Goal: Task Accomplishment & Management: Use online tool/utility

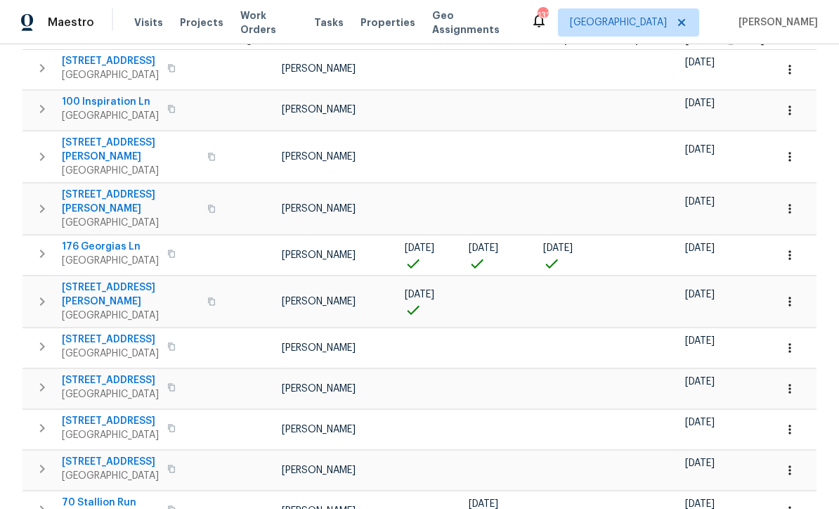
click at [87, 495] on span "70 Stallion Run" at bounding box center [110, 502] width 97 height 14
click at [801, 495] on button "button" at bounding box center [789, 510] width 31 height 31
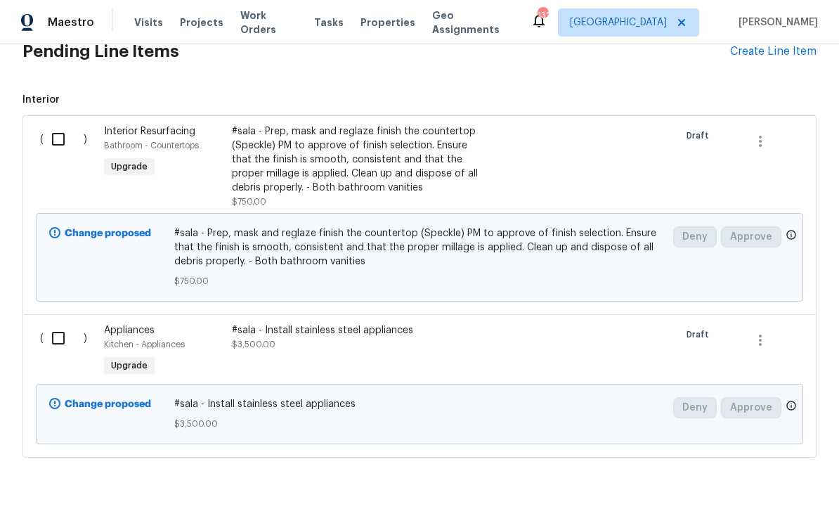
scroll to position [352, 0]
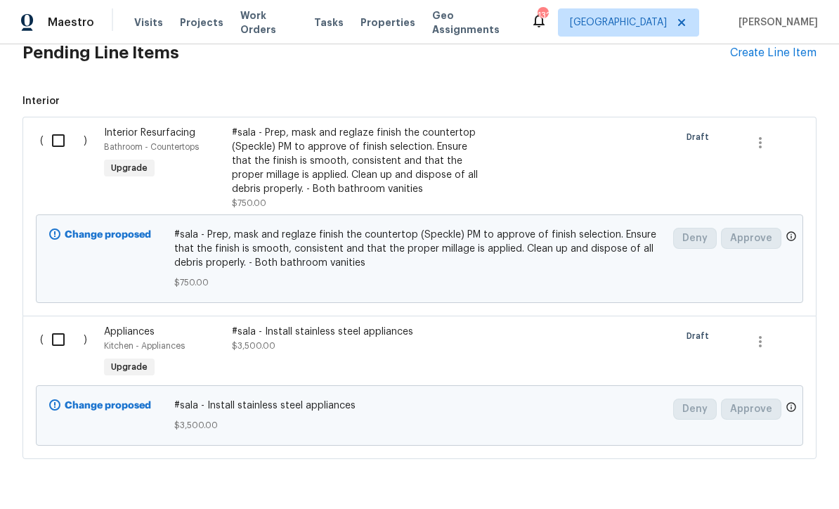
click at [51, 138] on input "checkbox" at bounding box center [64, 141] width 40 height 30
checkbox input "true"
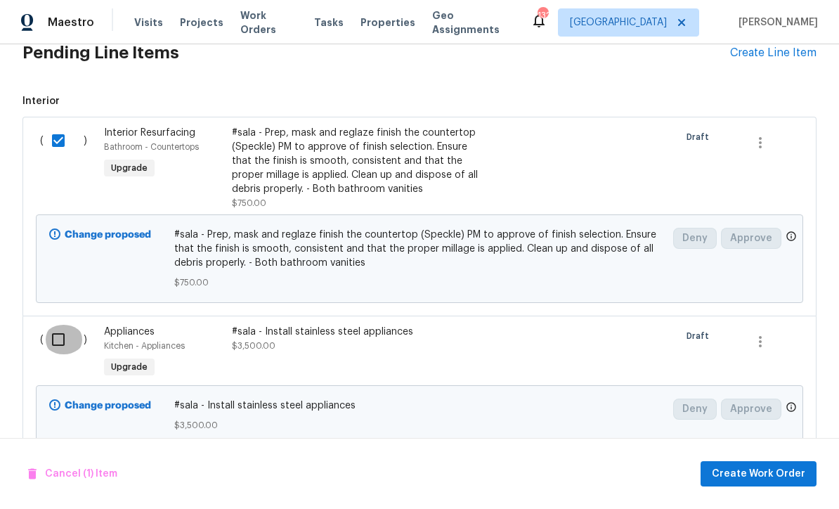
click at [57, 336] on input "checkbox" at bounding box center [64, 340] width 40 height 30
checkbox input "true"
click at [50, 136] on input "checkbox" at bounding box center [64, 141] width 40 height 30
checkbox input "false"
click at [45, 332] on input "checkbox" at bounding box center [64, 340] width 40 height 30
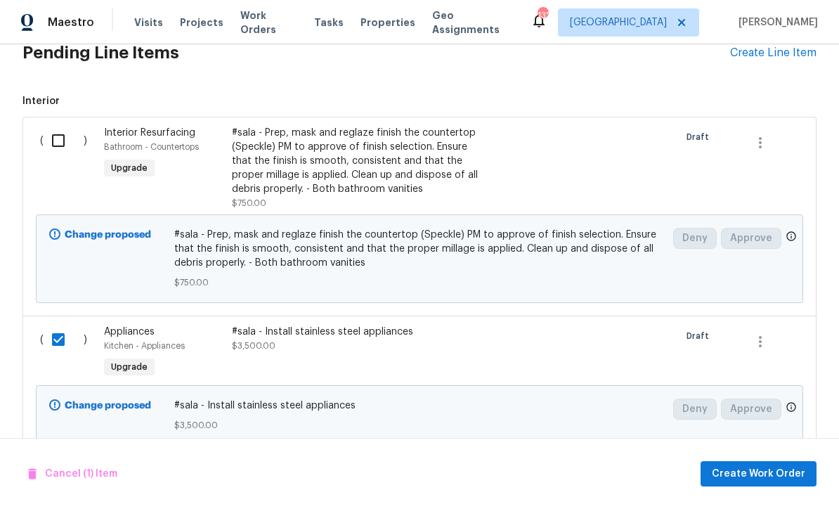
checkbox input "false"
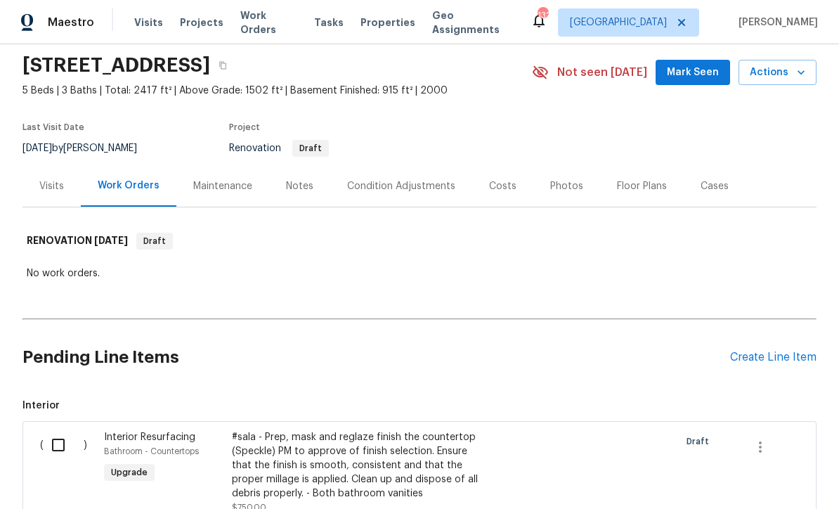
scroll to position [51, 0]
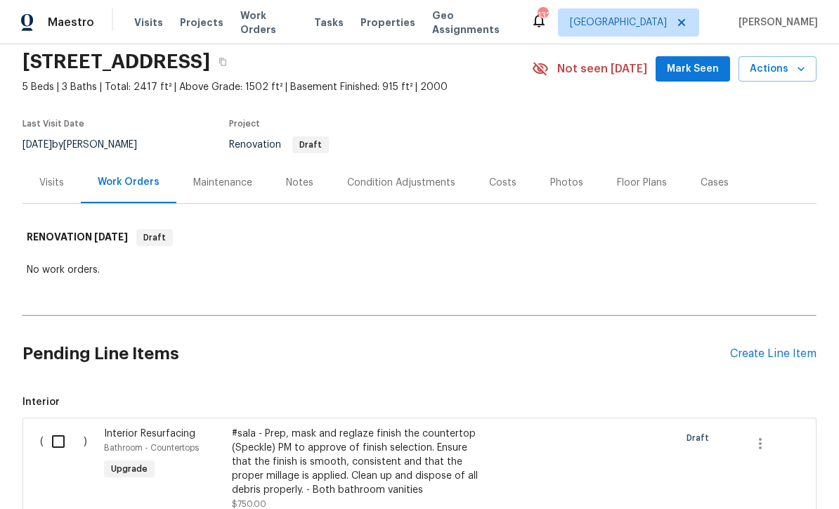
click at [750, 355] on div "Create Line Item" at bounding box center [773, 353] width 86 height 13
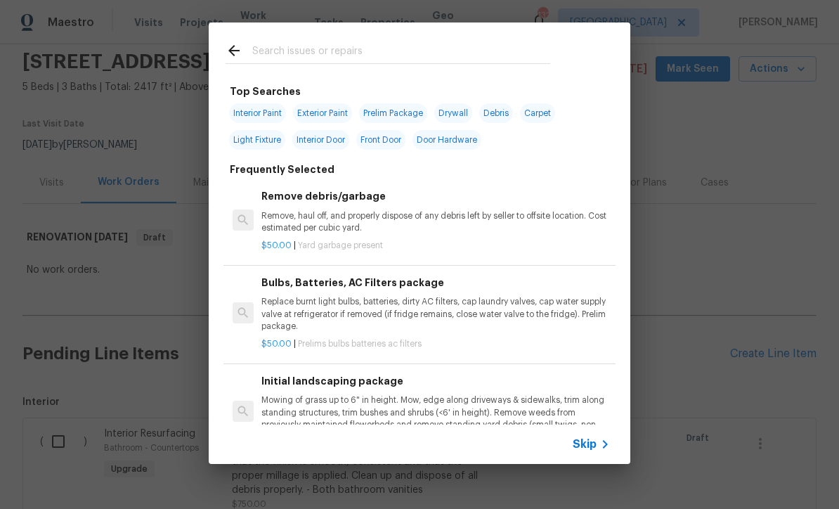
click at [592, 448] on span "Skip" at bounding box center [585, 444] width 24 height 14
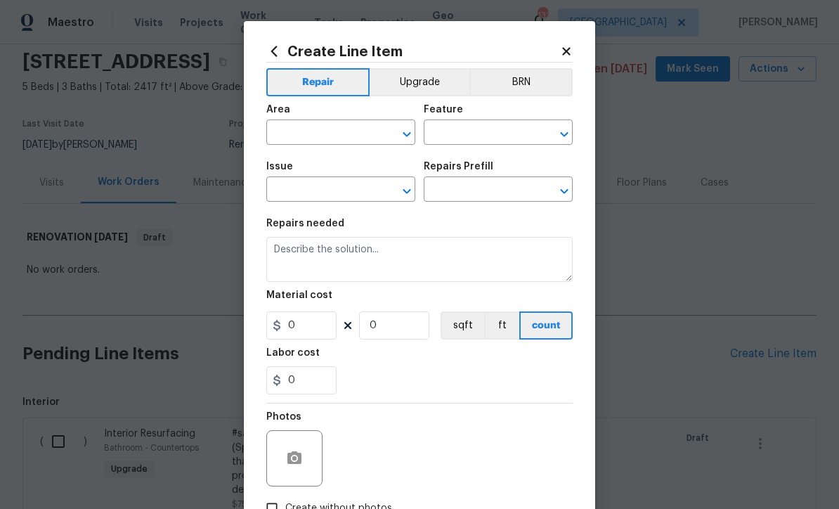
click at [291, 129] on input "text" at bounding box center [321, 134] width 110 height 22
click at [301, 191] on li "Exterior Overall" at bounding box center [340, 189] width 149 height 23
type input "Exterior Overall"
click at [446, 132] on input "text" at bounding box center [479, 134] width 110 height 22
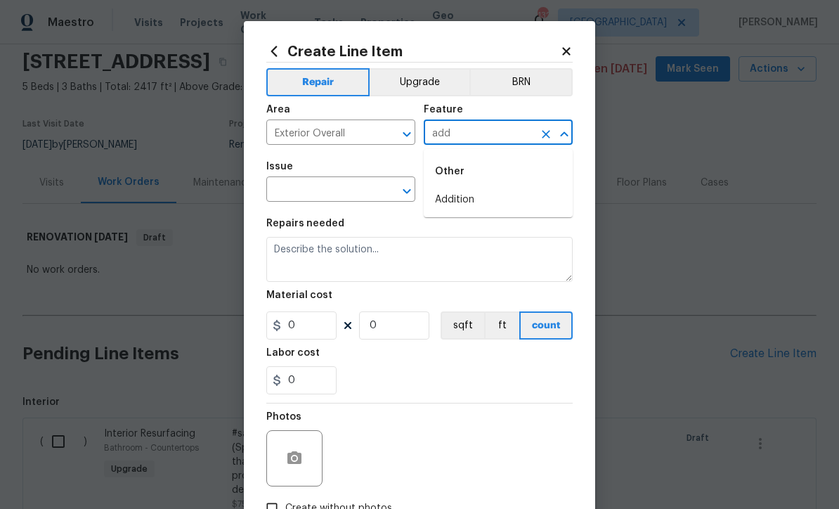
click at [449, 199] on li "Addition" at bounding box center [498, 199] width 149 height 23
type input "Addition"
click at [304, 193] on input "text" at bounding box center [321, 191] width 110 height 22
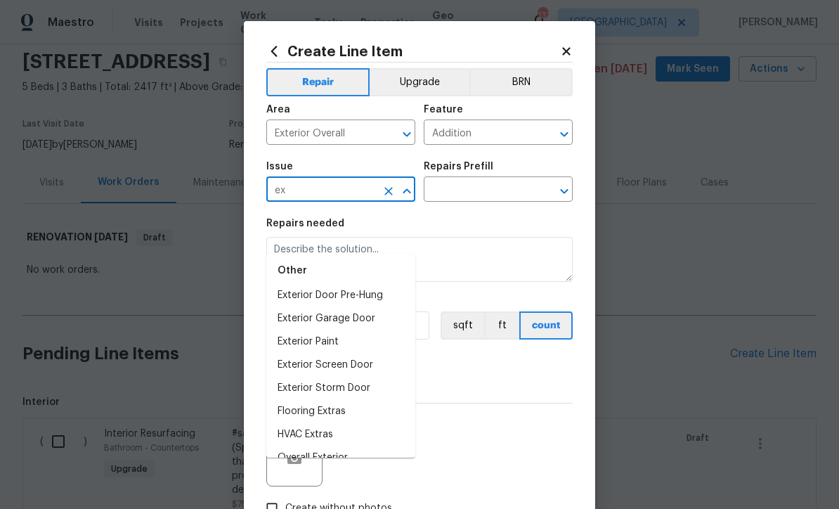
scroll to position [93, 0]
click at [303, 447] on li "Overall Exterior" at bounding box center [340, 458] width 149 height 23
type input "Overall Exterior"
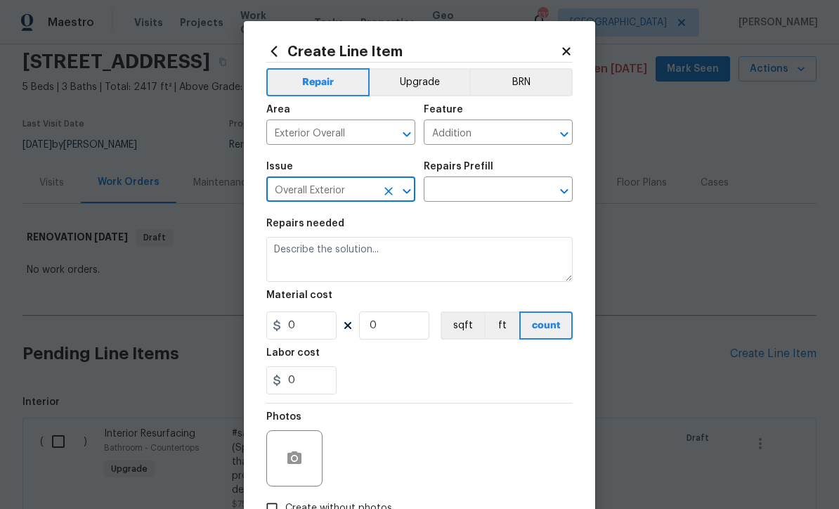
click at [460, 193] on input "text" at bounding box center [479, 191] width 110 height 22
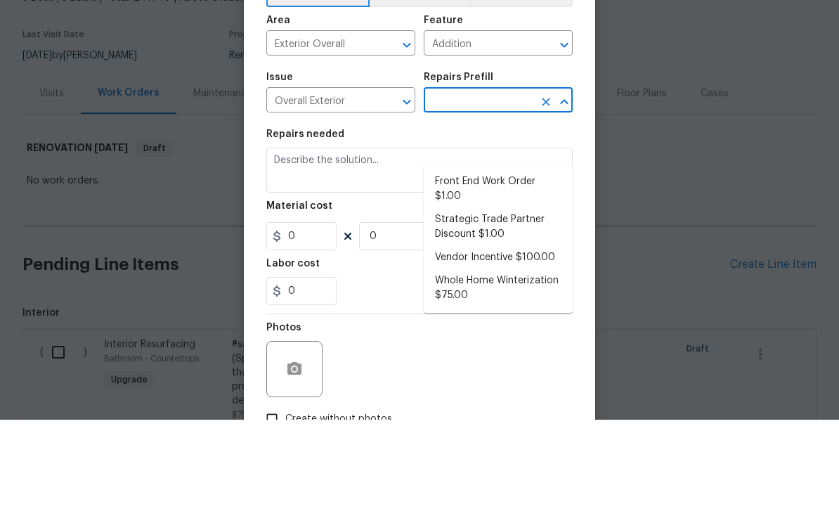
click at [465, 297] on li "Strategic Trade Partner Discount $1.00" at bounding box center [498, 316] width 149 height 38
type input "Strategic Trade Partner Discount $1.00"
type textarea "Calculate and apply 5% STPP discount to the total of the work order as a negati…"
type input "1"
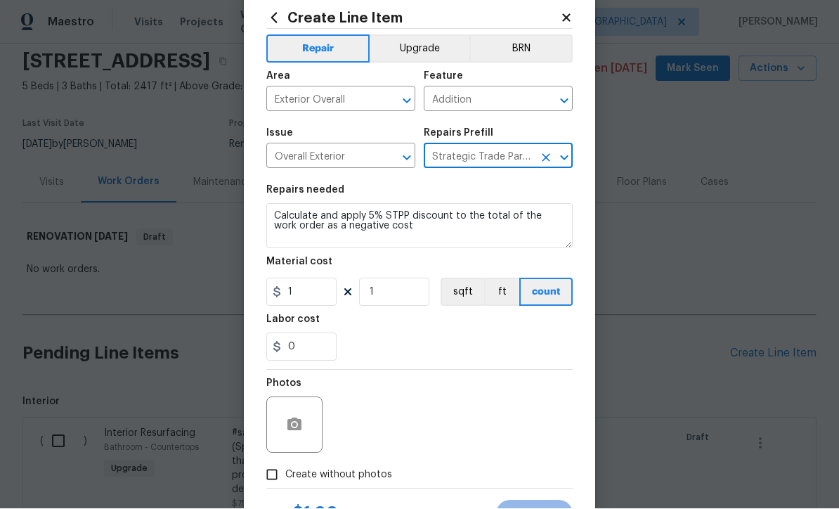
scroll to position [80, 0]
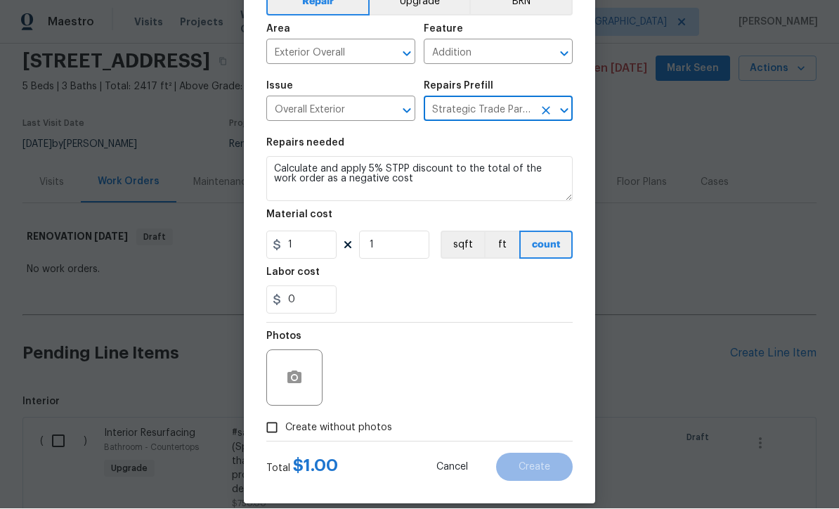
click at [268, 433] on input "Create without photos" at bounding box center [272, 428] width 27 height 27
checkbox input "true"
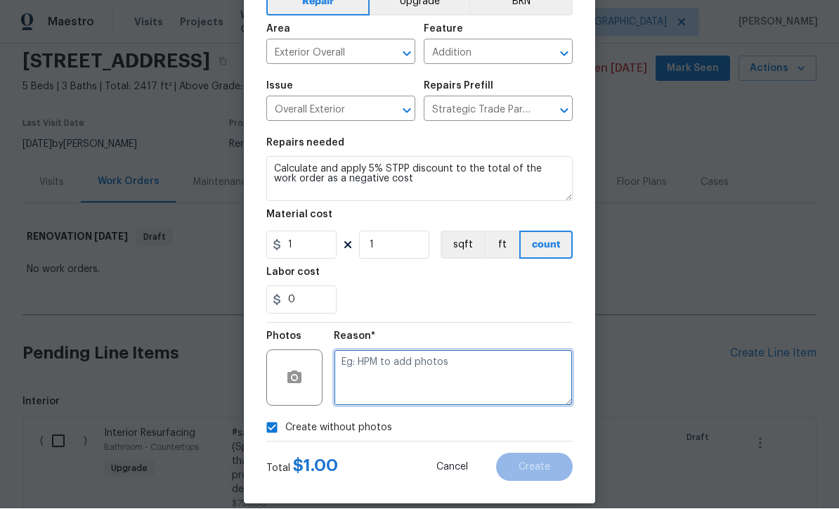
click at [346, 372] on textarea at bounding box center [453, 378] width 239 height 56
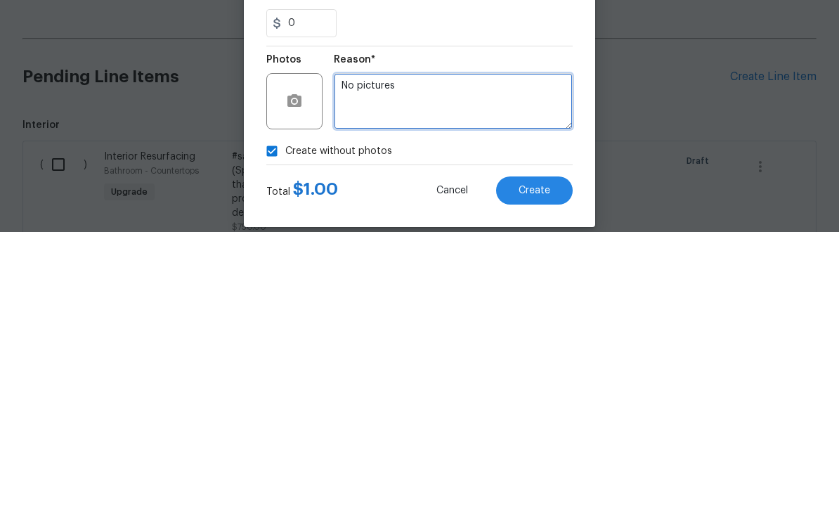
type textarea "No pictures"
click at [537, 462] on span "Create" at bounding box center [535, 467] width 32 height 11
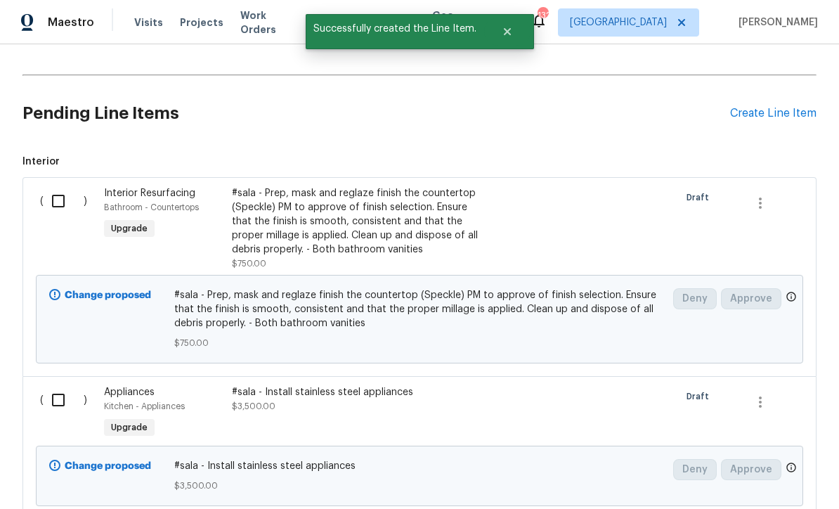
scroll to position [287, 0]
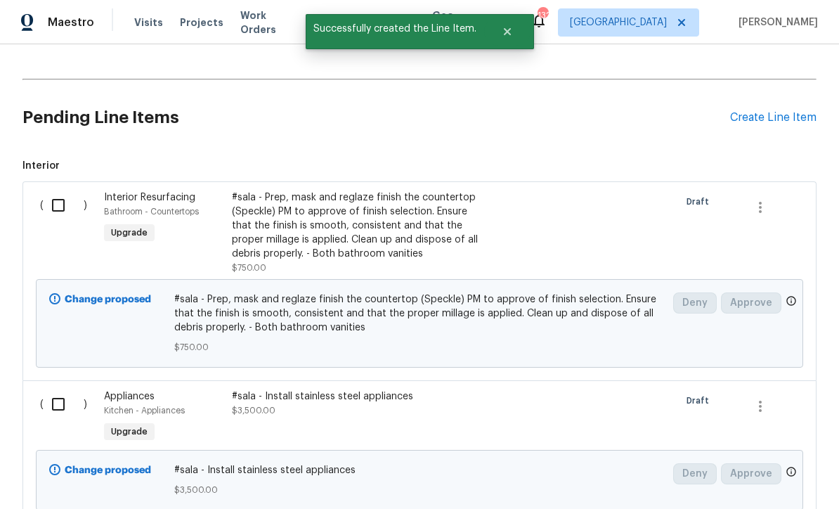
click at [51, 190] on input "checkbox" at bounding box center [64, 205] width 40 height 30
checkbox input "true"
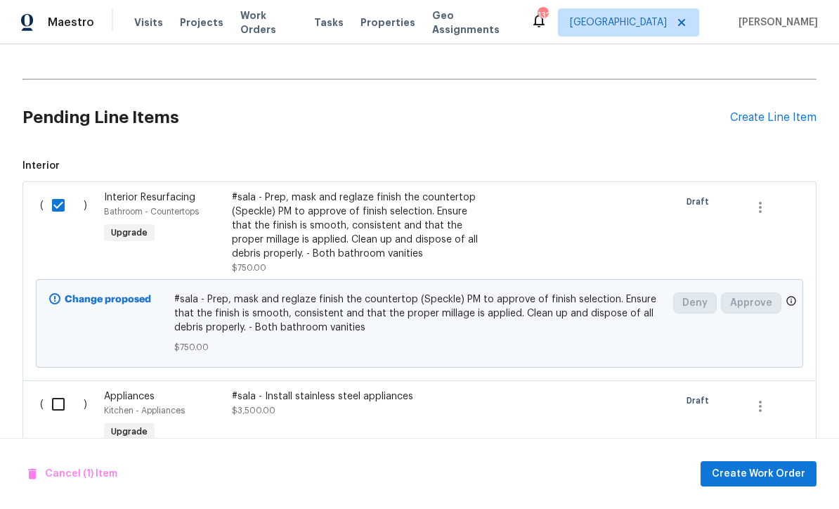
click at [58, 389] on input "checkbox" at bounding box center [64, 404] width 40 height 30
checkbox input "true"
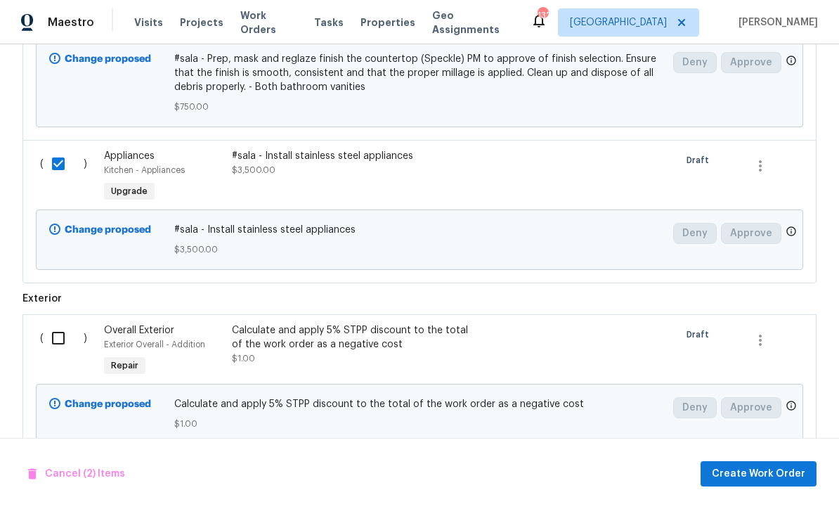
scroll to position [527, 0]
click at [55, 324] on input "checkbox" at bounding box center [64, 339] width 40 height 30
checkbox input "true"
click at [744, 474] on span "Create Work Order" at bounding box center [758, 474] width 93 height 18
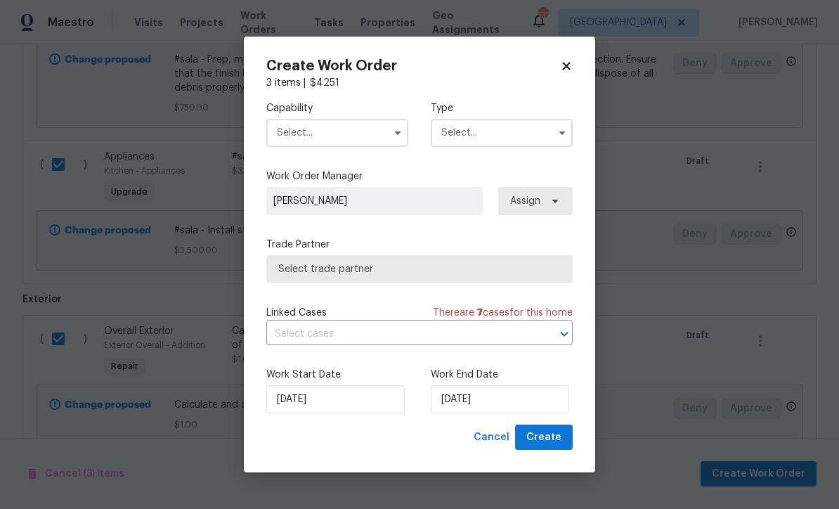
click at [297, 131] on input "text" at bounding box center [337, 133] width 142 height 28
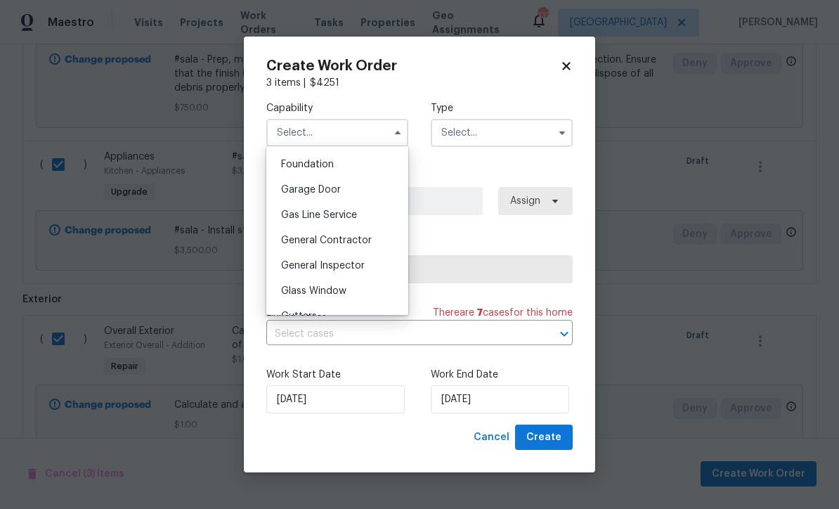
scroll to position [609, 0]
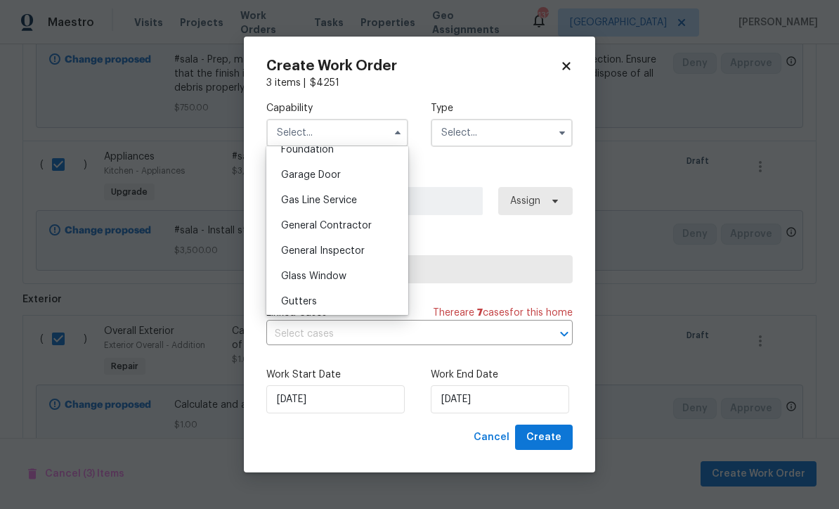
click at [323, 219] on div "General Contractor" at bounding box center [337, 225] width 135 height 25
type input "General Contractor"
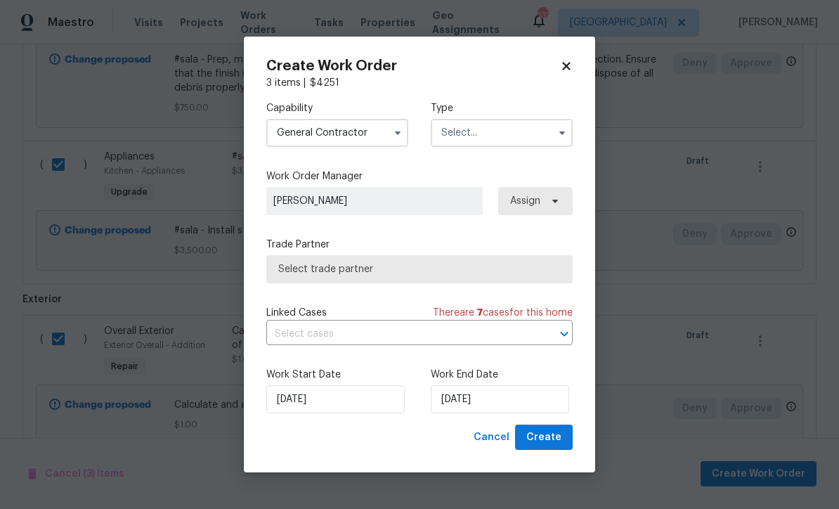
click at [459, 136] on input "text" at bounding box center [502, 133] width 142 height 28
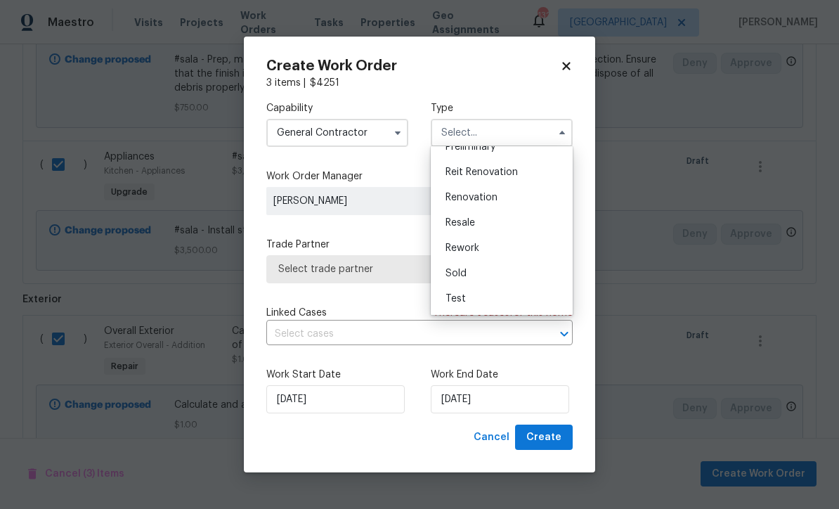
scroll to position [319, 0]
click at [467, 194] on span "Renovation" at bounding box center [472, 198] width 52 height 10
type input "Renovation"
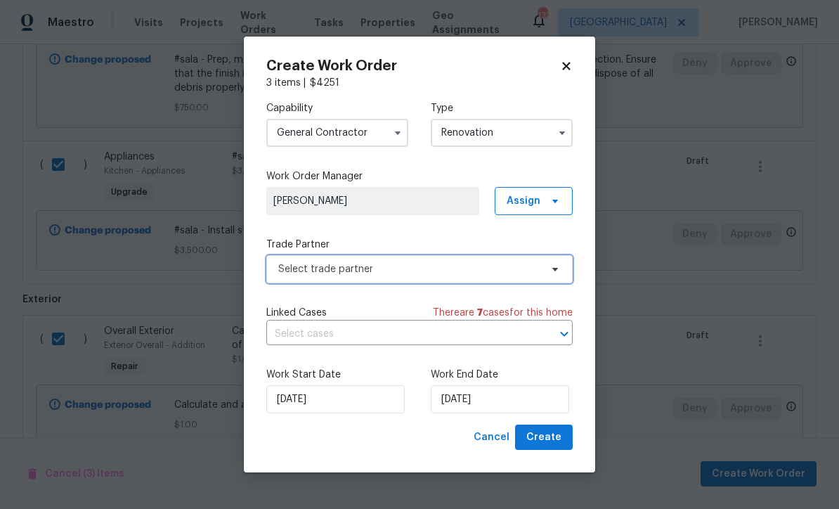
click at [299, 267] on span "Select trade partner" at bounding box center [409, 269] width 262 height 14
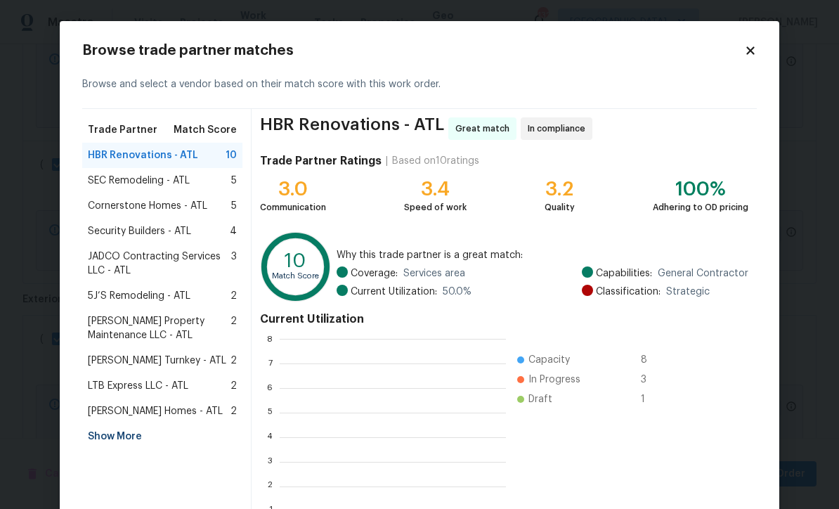
scroll to position [1, 1]
click at [117, 436] on div "Show More" at bounding box center [162, 436] width 160 height 25
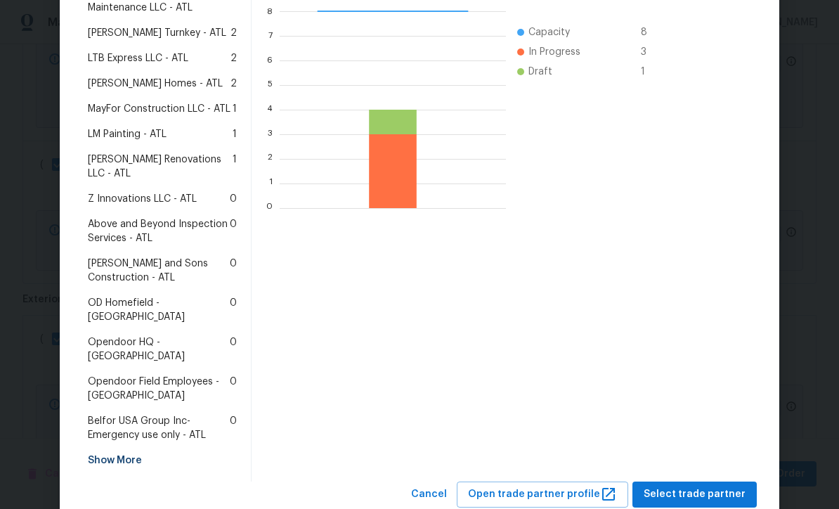
scroll to position [327, 0]
click at [123, 218] on span "Above and Beyond Inspection Services - ATL" at bounding box center [159, 232] width 142 height 28
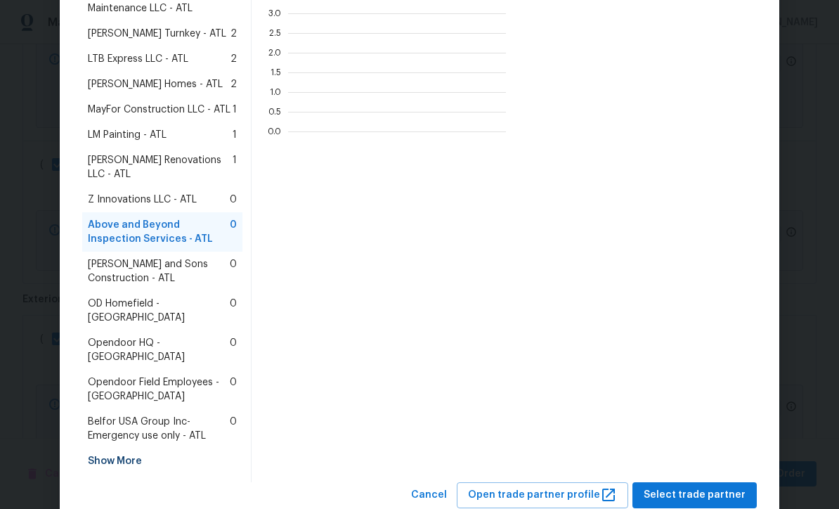
scroll to position [197, 218]
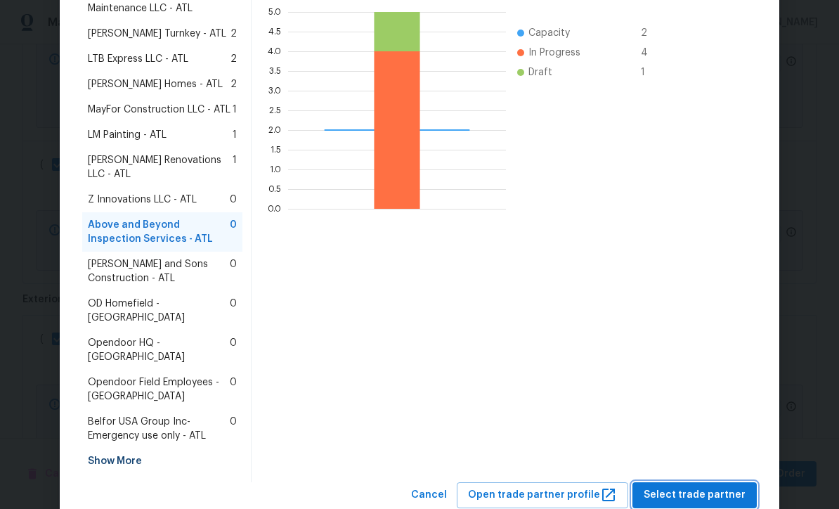
click at [695, 486] on span "Select trade partner" at bounding box center [695, 495] width 102 height 18
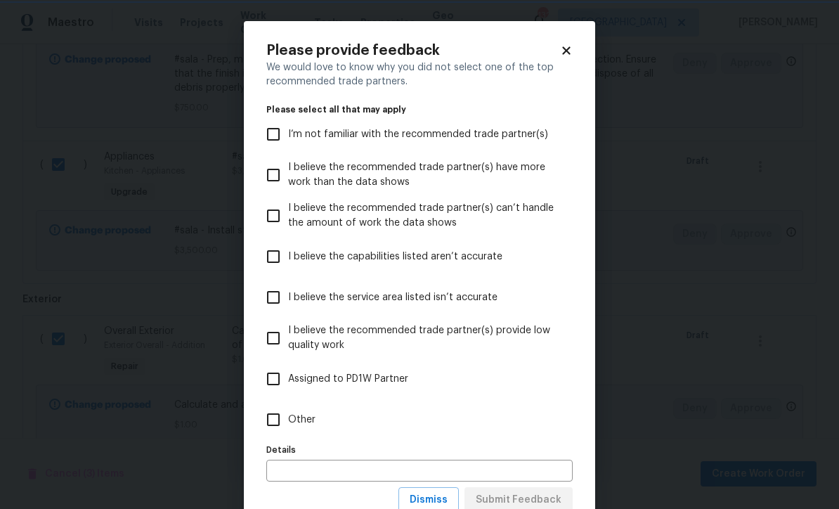
scroll to position [0, 0]
click at [272, 421] on input "Other" at bounding box center [274, 420] width 30 height 30
checkbox input "true"
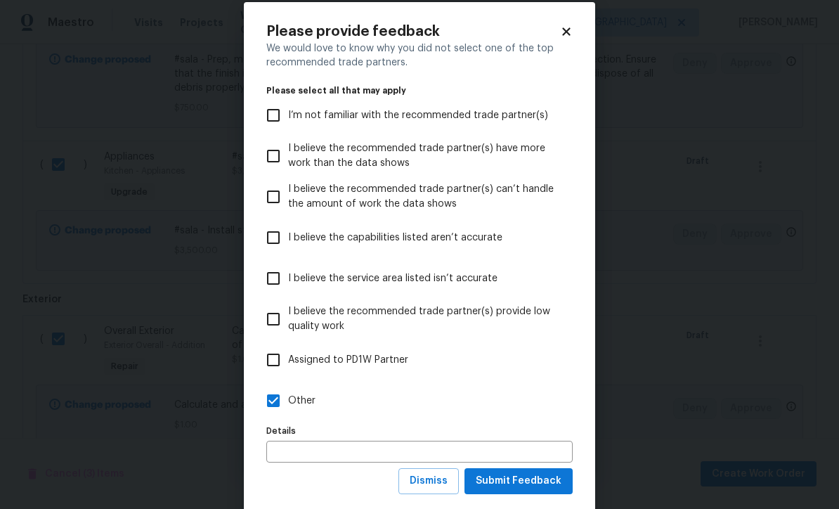
scroll to position [38, 0]
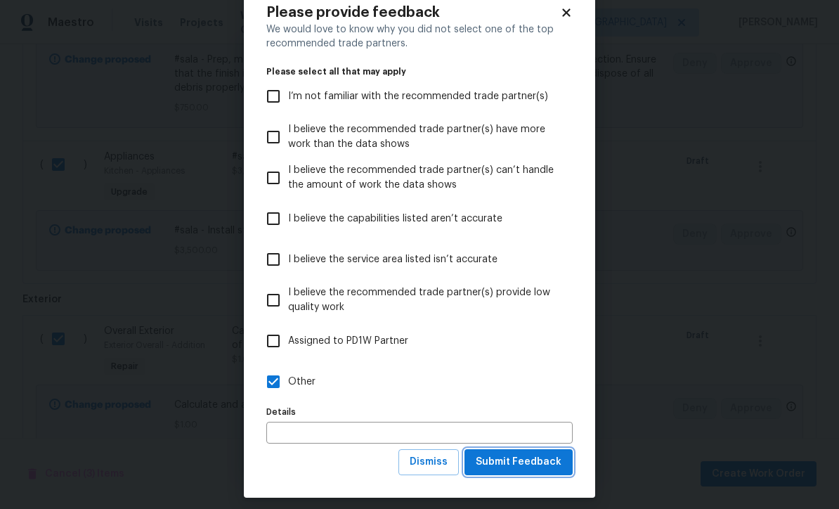
click at [514, 463] on span "Submit Feedback" at bounding box center [519, 462] width 86 height 18
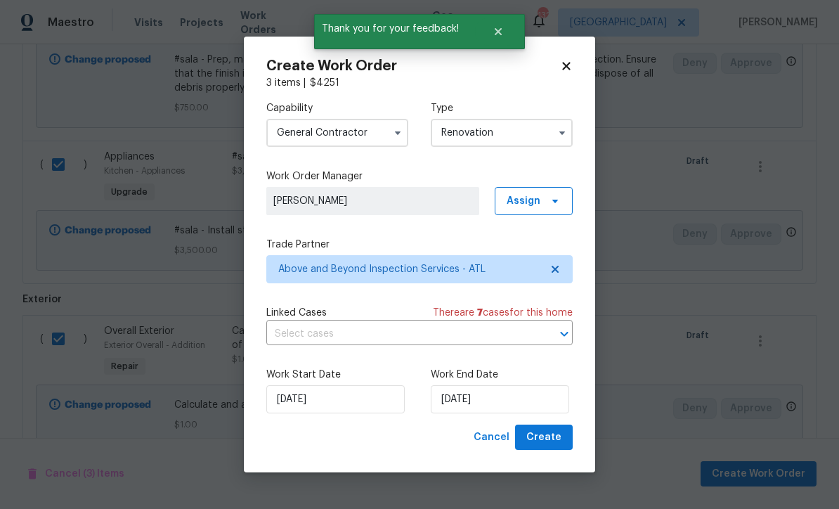
scroll to position [0, 0]
click at [548, 439] on span "Create" at bounding box center [543, 438] width 35 height 18
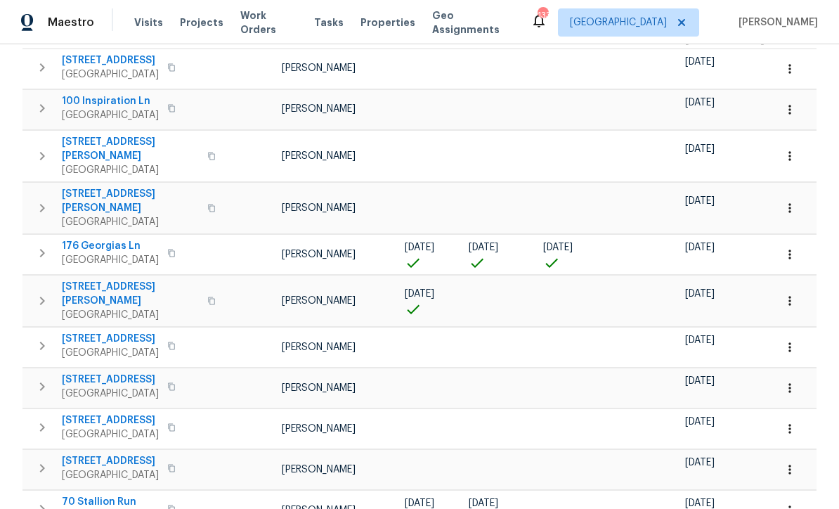
scroll to position [241, 0]
click at [793, 504] on icon "button" at bounding box center [790, 511] width 14 height 14
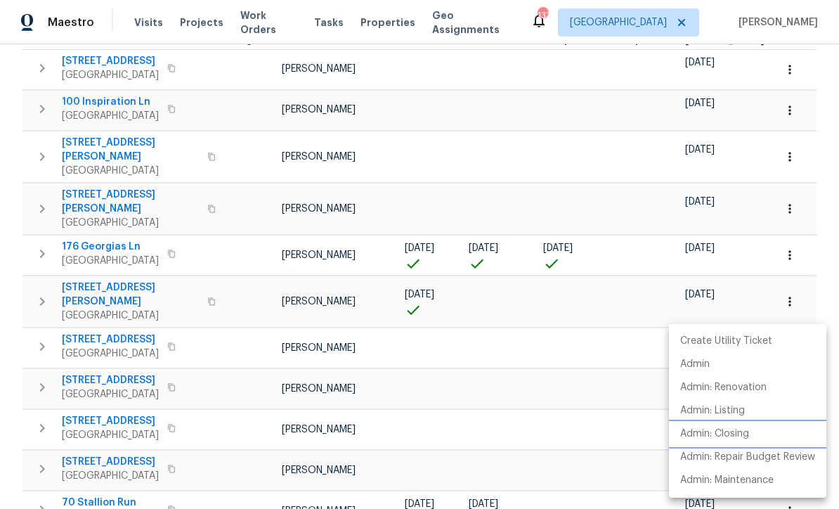
click at [748, 436] on p "Admin: Closing" at bounding box center [714, 434] width 69 height 15
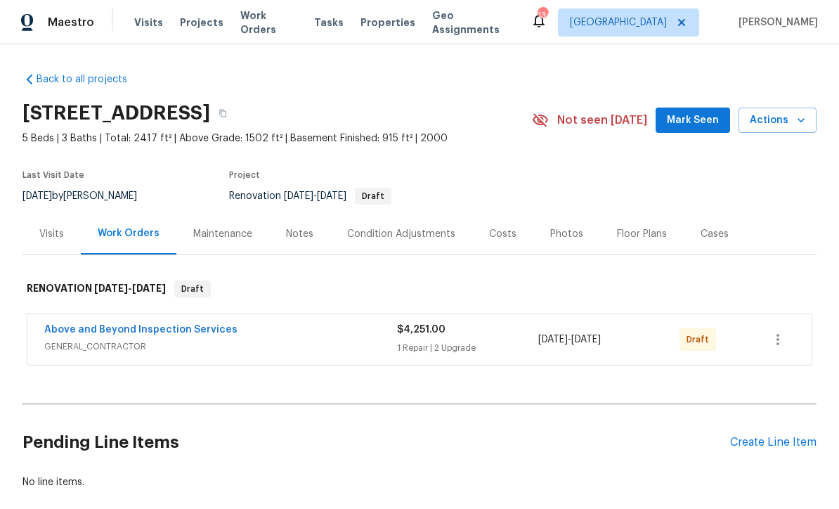
click at [84, 327] on link "Above and Beyond Inspection Services" at bounding box center [140, 330] width 193 height 10
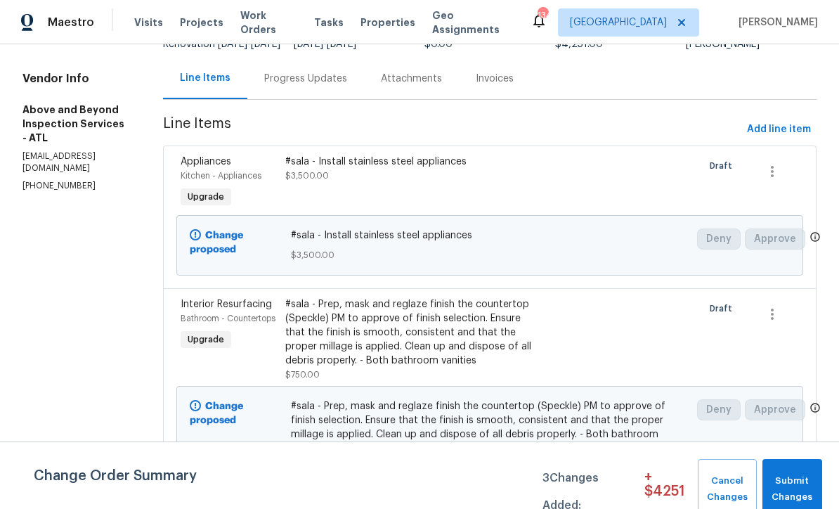
scroll to position [124, 0]
click at [329, 181] on span "$3,500.00" at bounding box center [307, 176] width 44 height 8
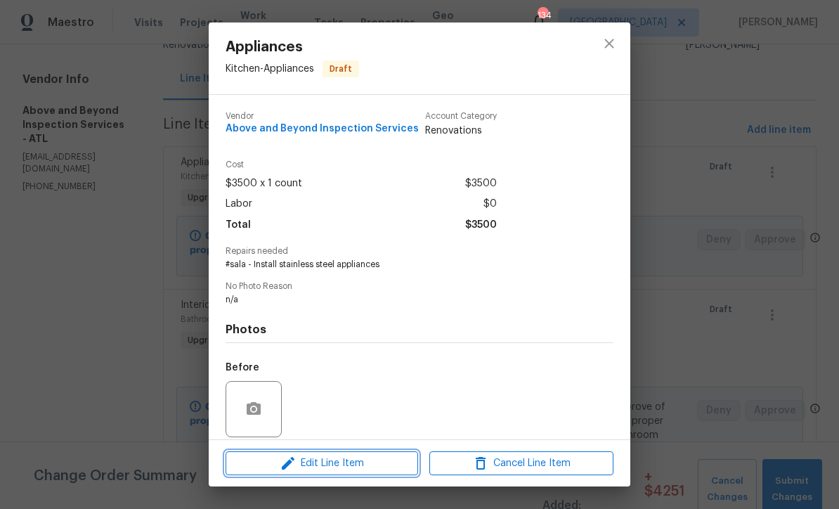
click at [311, 464] on span "Edit Line Item" at bounding box center [322, 464] width 184 height 18
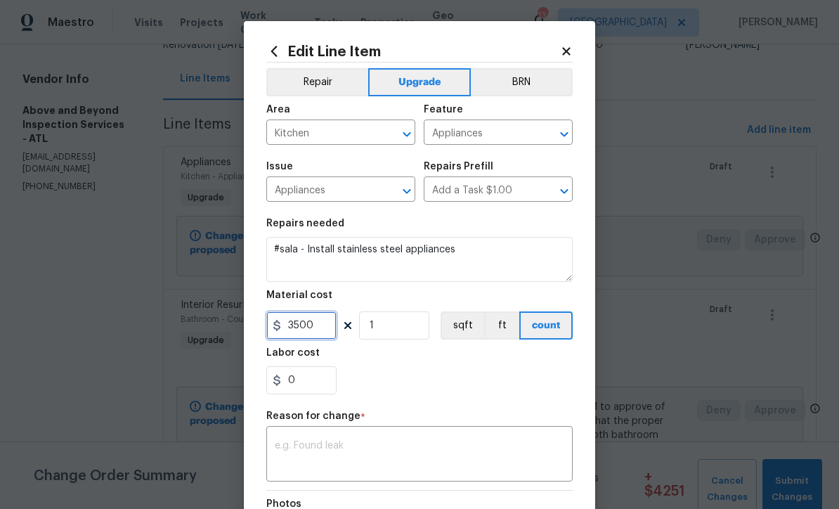
click at [321, 336] on input "3500" at bounding box center [301, 325] width 70 height 28
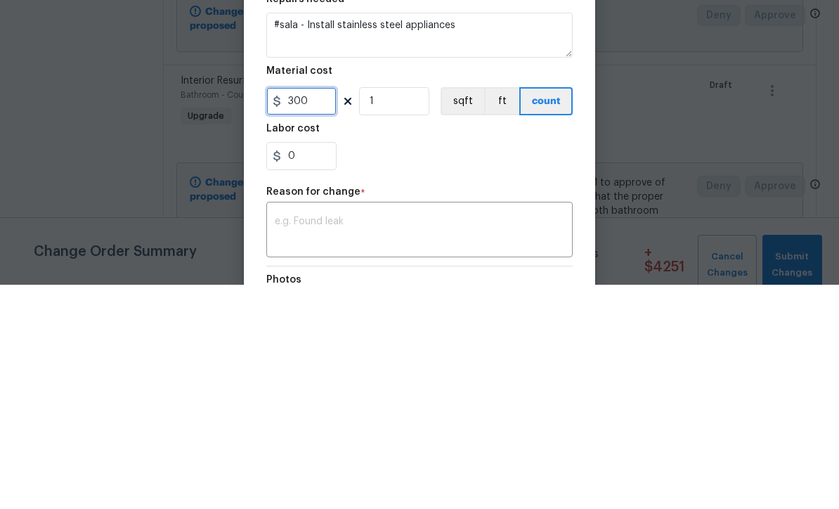
type input "300"
click at [403, 366] on div "0" at bounding box center [419, 380] width 306 height 28
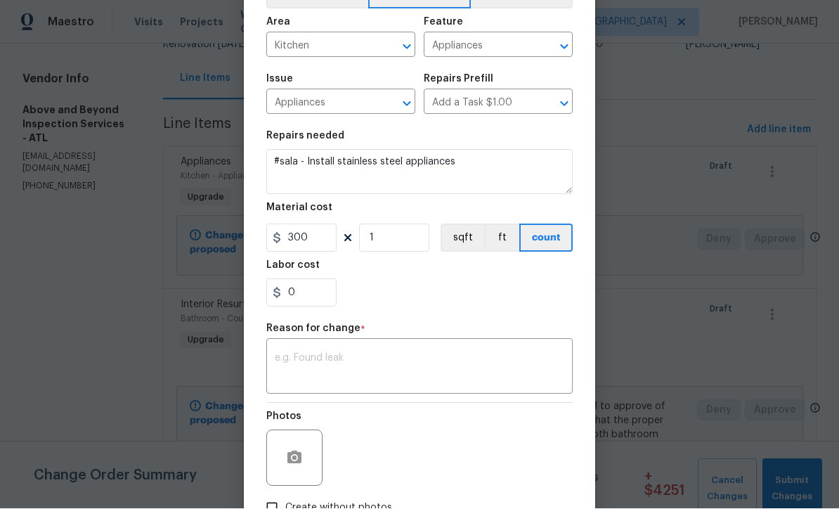
scroll to position [88, 0]
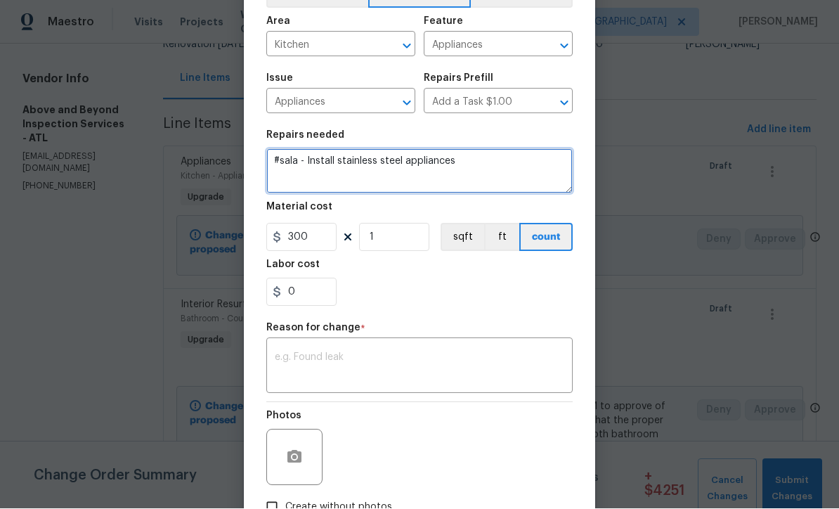
click at [481, 166] on textarea "#sala - Install stainless steel appliances" at bounding box center [419, 171] width 306 height 45
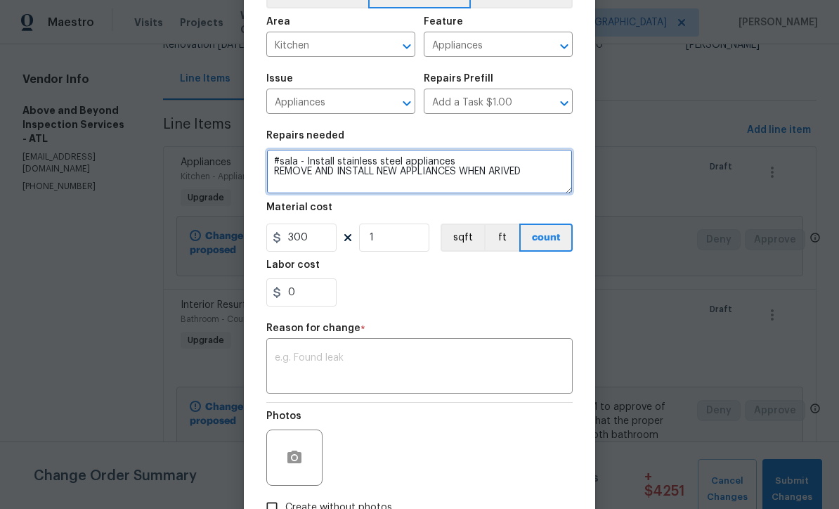
type textarea "#sala - Install stainless steel appliances REMOVE AND INSTALL NEW APPLIANCES WH…"
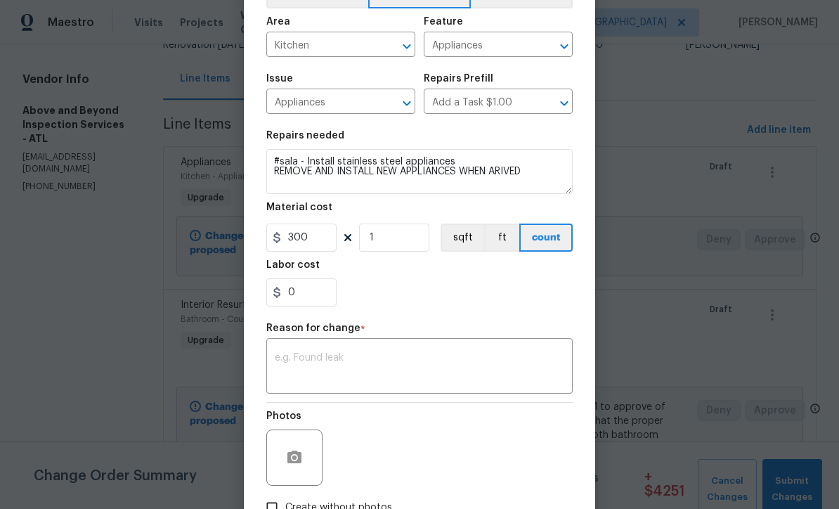
click at [292, 360] on textarea at bounding box center [420, 368] width 290 height 30
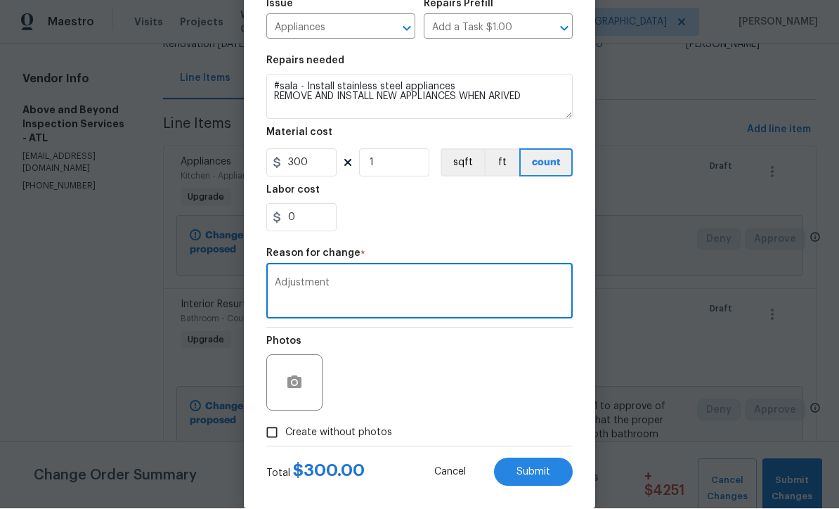
scroll to position [171, 0]
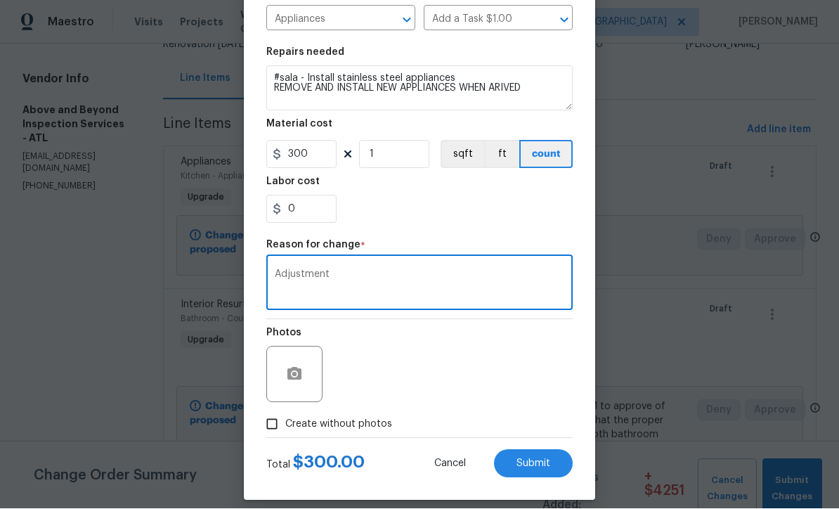
type textarea "Adjustment"
click at [295, 377] on circle "button" at bounding box center [294, 374] width 4 height 4
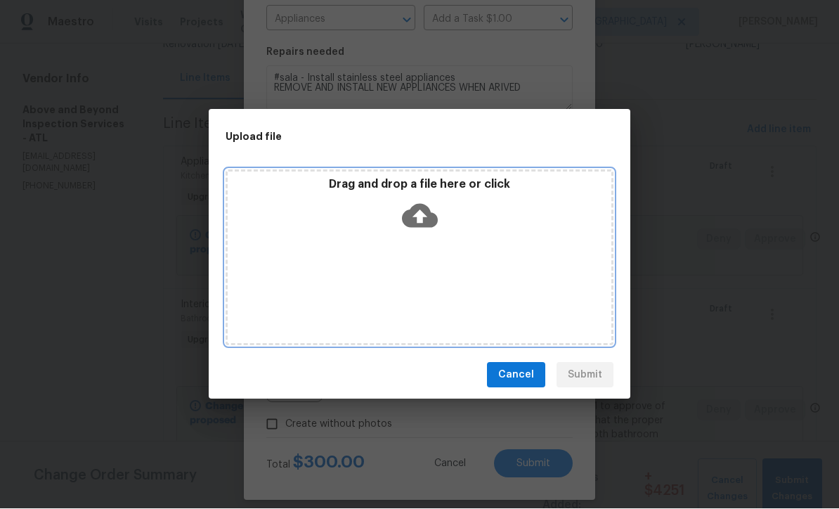
click at [413, 211] on icon at bounding box center [420, 217] width 36 height 24
click at [422, 212] on icon at bounding box center [420, 216] width 36 height 36
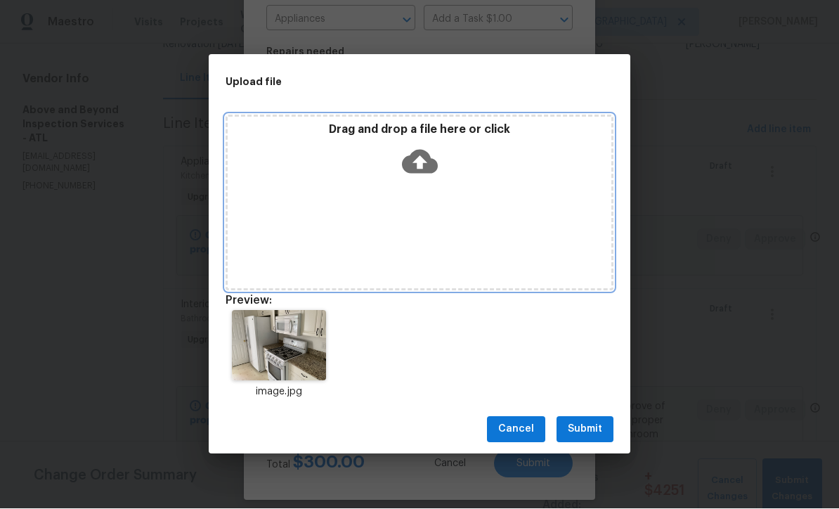
click at [425, 162] on icon at bounding box center [420, 162] width 36 height 36
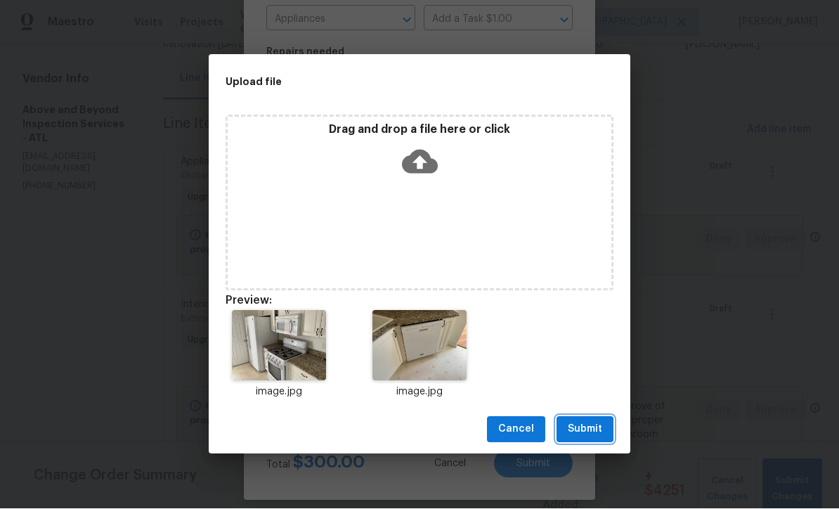
click at [590, 429] on span "Submit" at bounding box center [585, 430] width 34 height 18
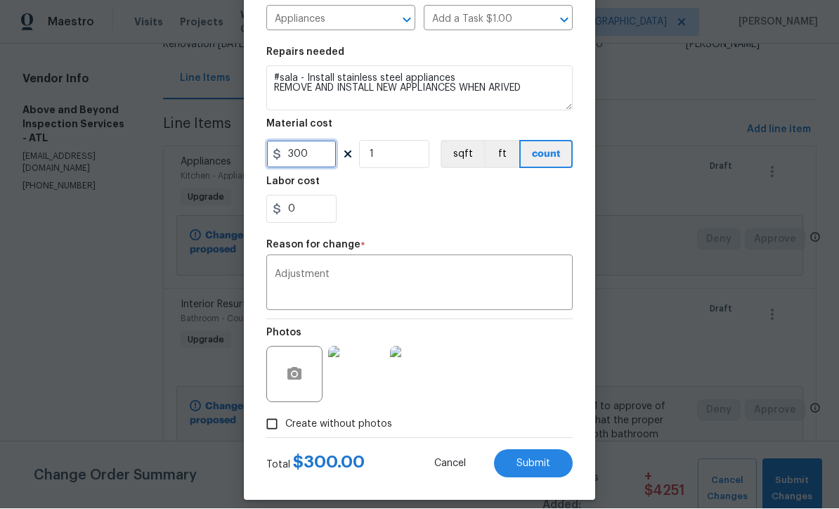
click at [310, 155] on input "300" at bounding box center [301, 155] width 70 height 28
type input "350"
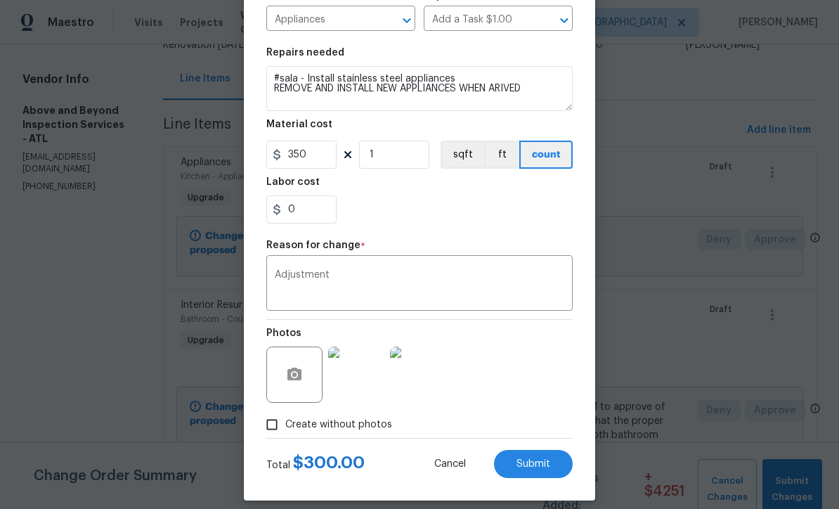
click at [375, 217] on div "0" at bounding box center [419, 209] width 306 height 28
click at [535, 463] on span "Submit" at bounding box center [534, 464] width 34 height 11
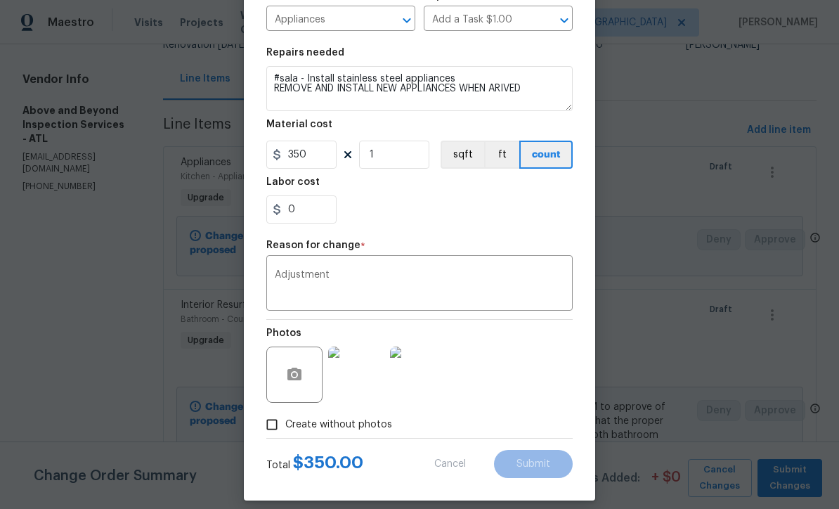
type textarea "#sala - Install stainless steel appliances"
type input "3500"
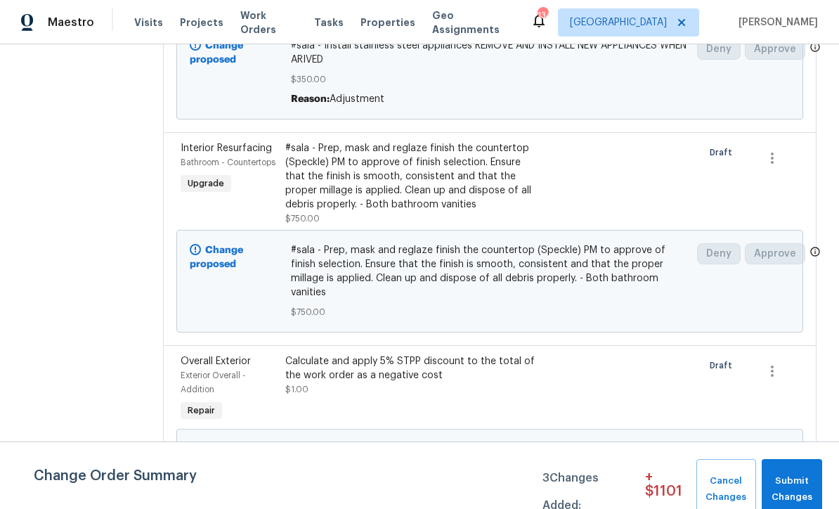
scroll to position [323, 0]
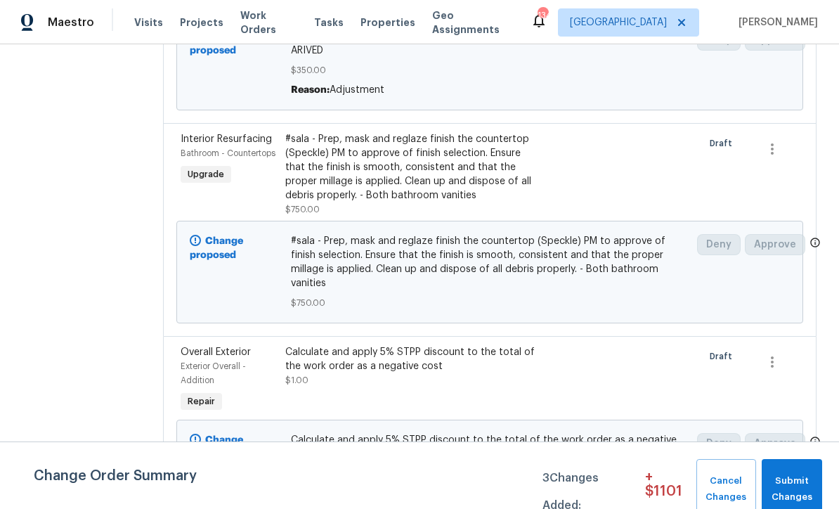
click at [408, 135] on div "#sala - Prep, mask and reglaze finish the countertop (Speckle) PM to approve of…" at bounding box center [411, 167] width 253 height 70
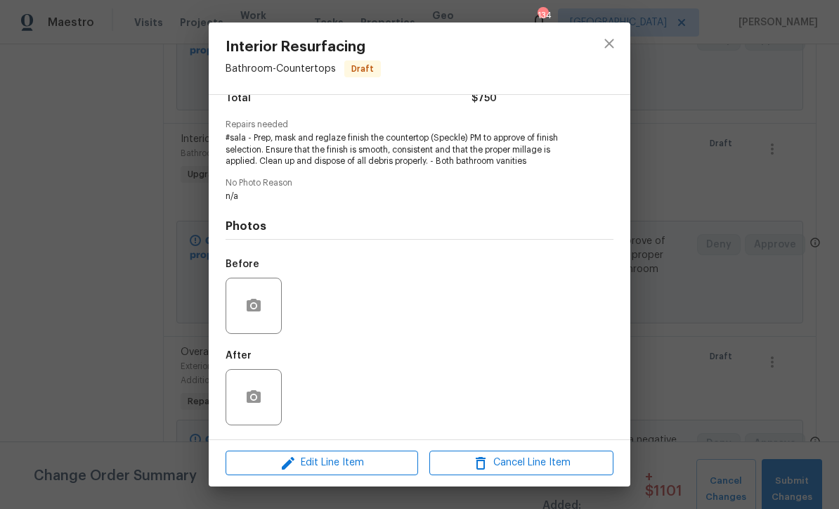
scroll to position [129, 0]
click at [247, 306] on icon "button" at bounding box center [254, 305] width 14 height 13
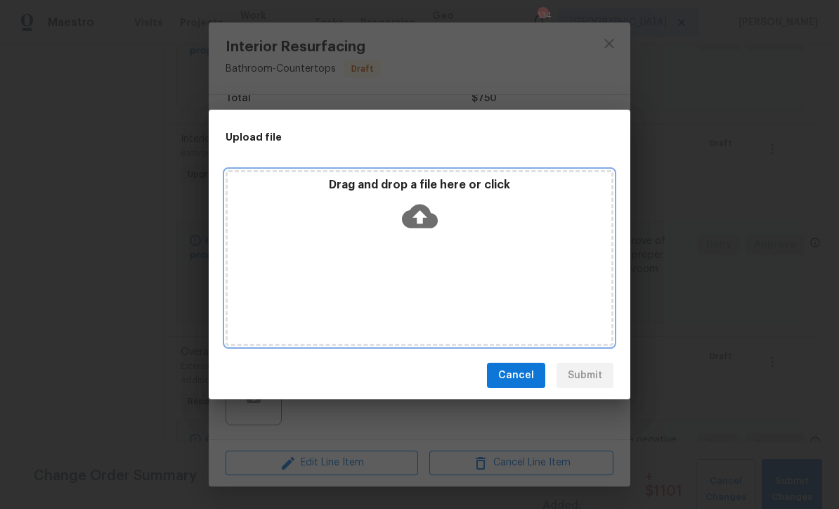
click at [413, 217] on icon at bounding box center [420, 216] width 36 height 36
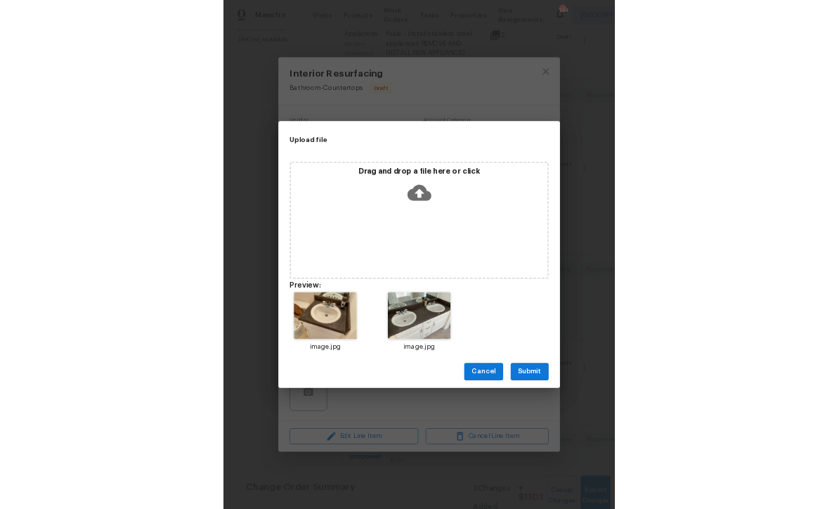
scroll to position [46, 0]
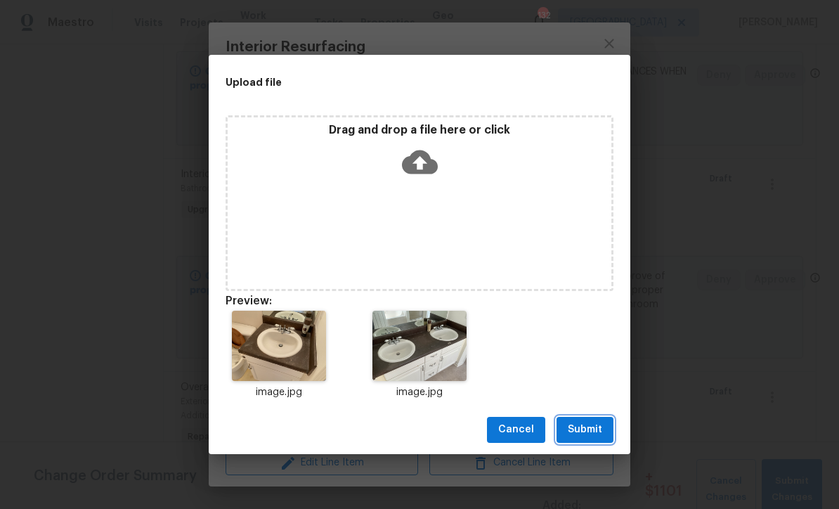
click at [592, 432] on span "Submit" at bounding box center [585, 430] width 34 height 18
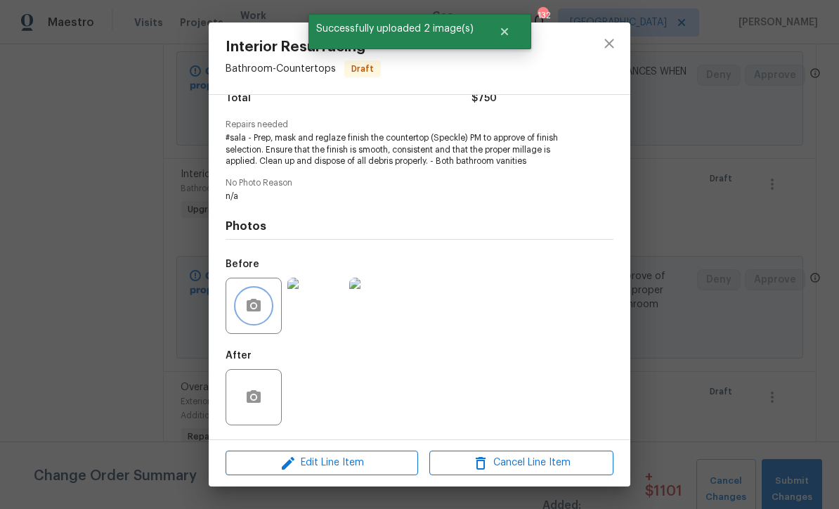
scroll to position [129, 0]
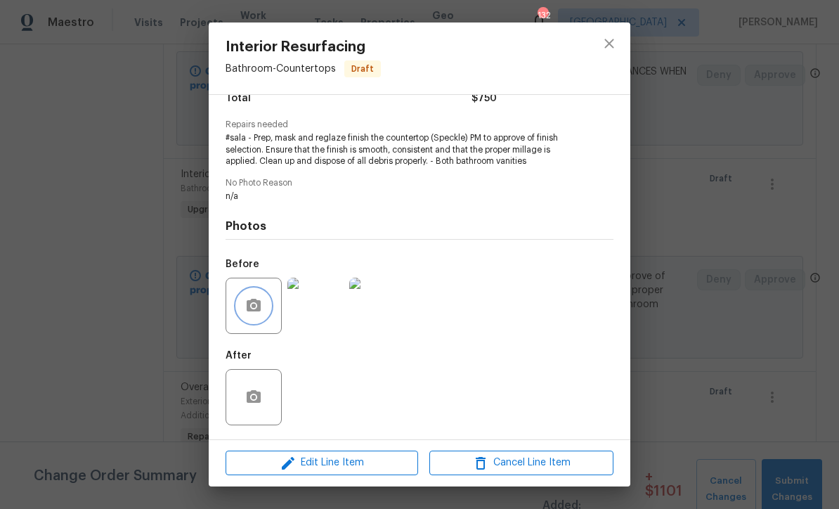
click at [250, 307] on icon "button" at bounding box center [254, 305] width 14 height 13
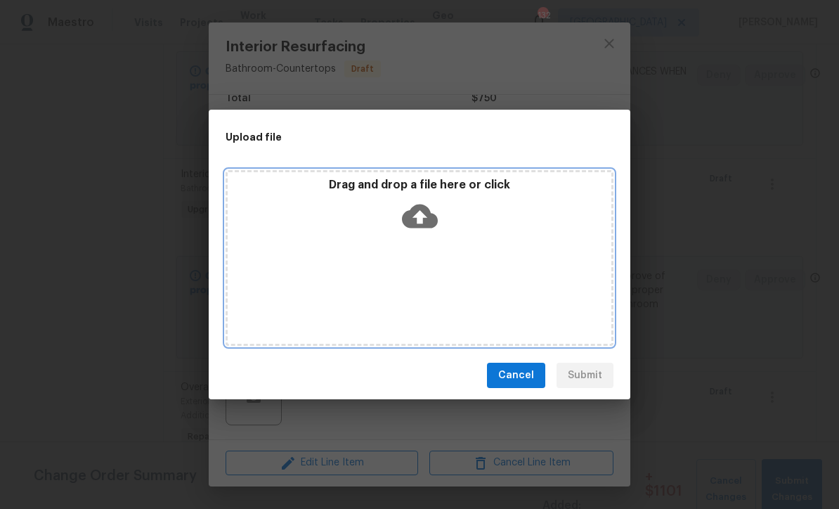
click at [413, 216] on icon at bounding box center [420, 217] width 36 height 24
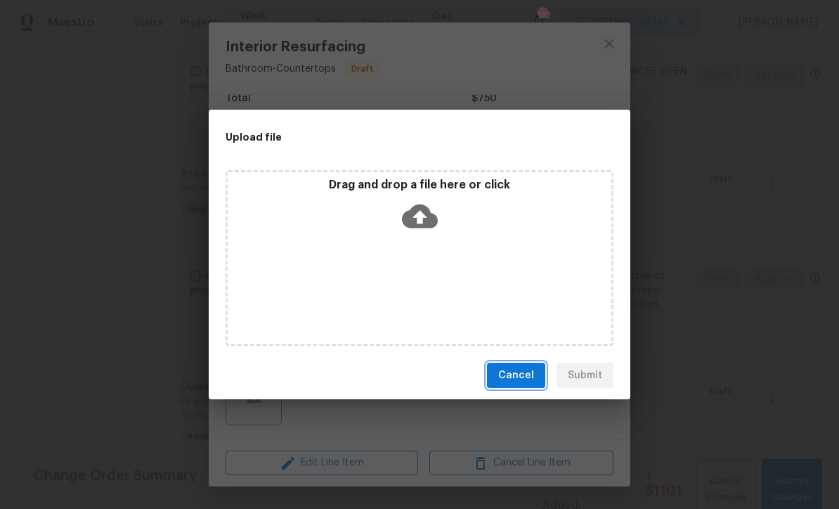
click at [521, 376] on span "Cancel" at bounding box center [516, 376] width 36 height 18
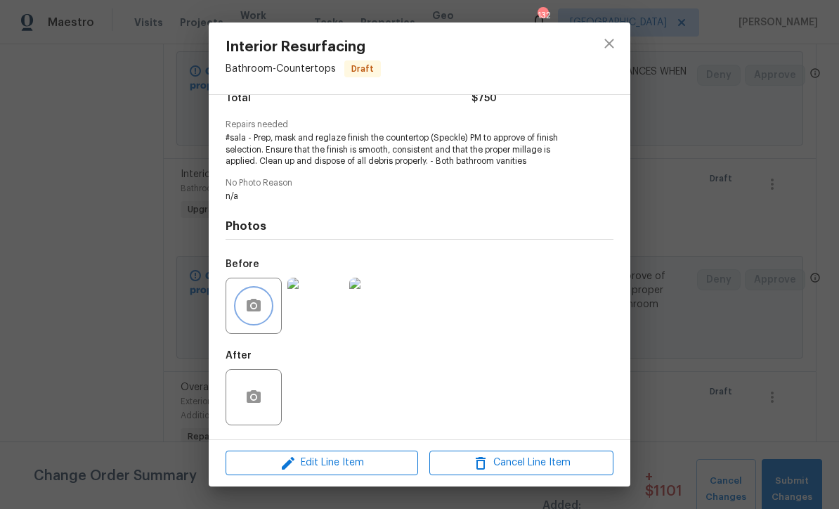
click at [252, 299] on icon "button" at bounding box center [253, 305] width 17 height 17
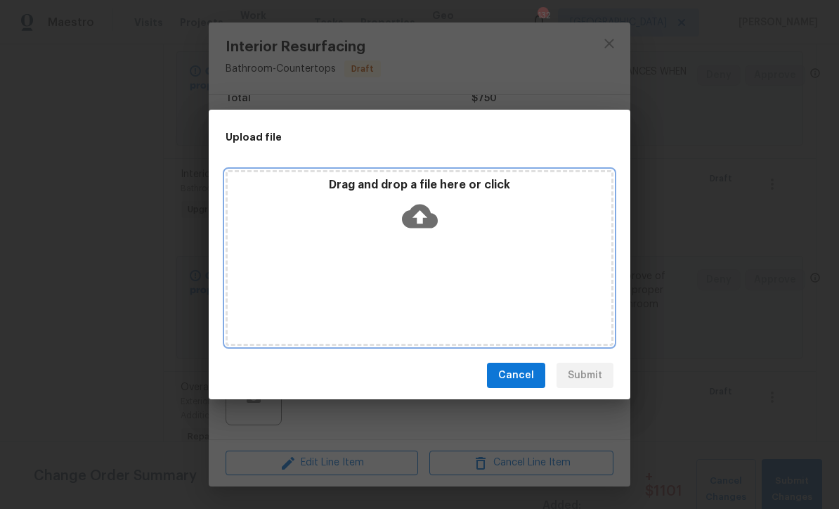
click at [416, 217] on icon at bounding box center [420, 216] width 36 height 36
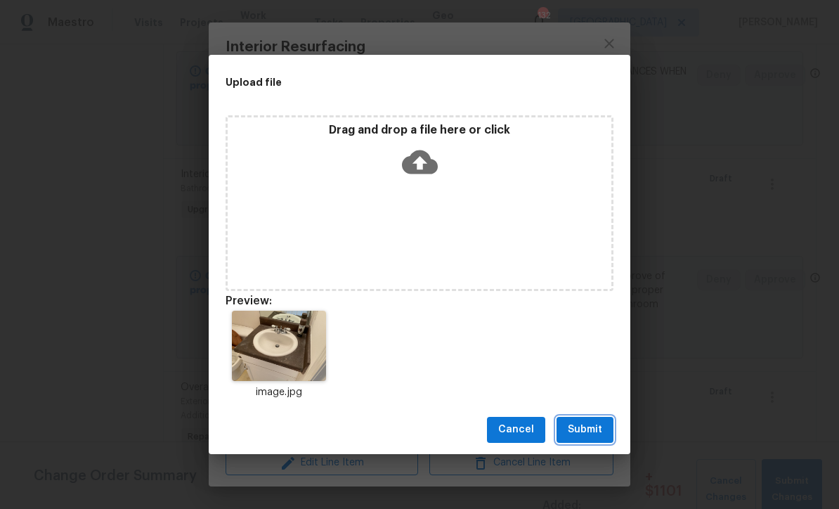
click at [592, 430] on span "Submit" at bounding box center [585, 430] width 34 height 18
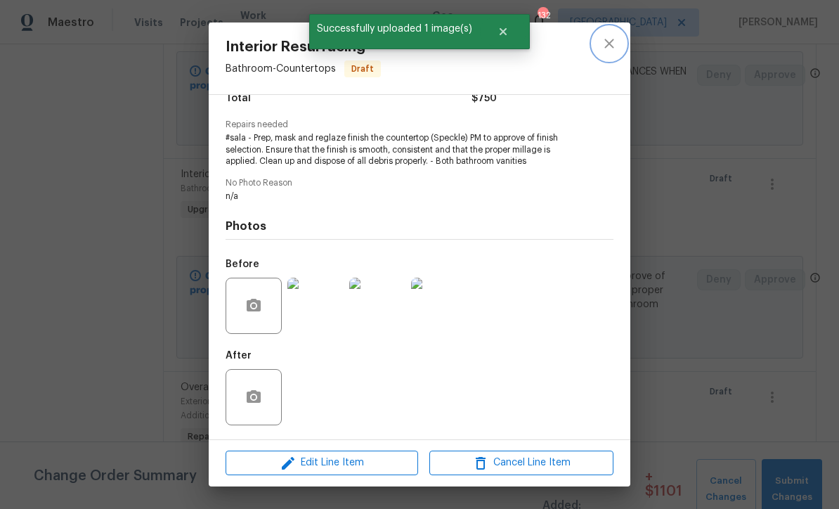
click at [611, 38] on icon "close" at bounding box center [609, 43] width 17 height 17
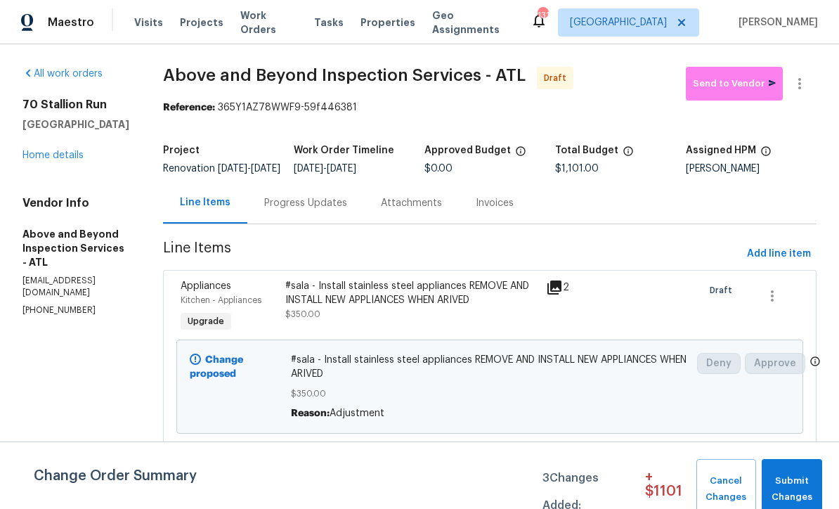
scroll to position [0, 0]
